Goal: Transaction & Acquisition: Purchase product/service

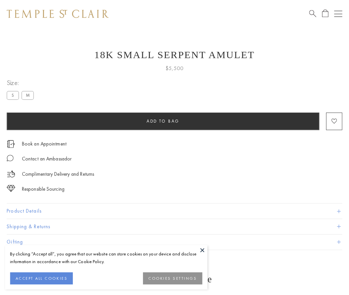
scroll to position [27, 0]
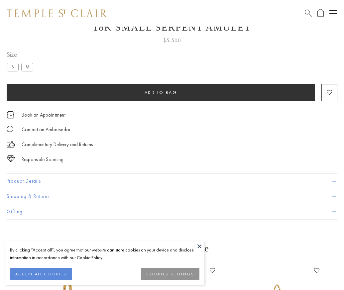
click at [161, 92] on span "Add to bag" at bounding box center [161, 93] width 33 height 6
